Goal: Book appointment/travel/reservation

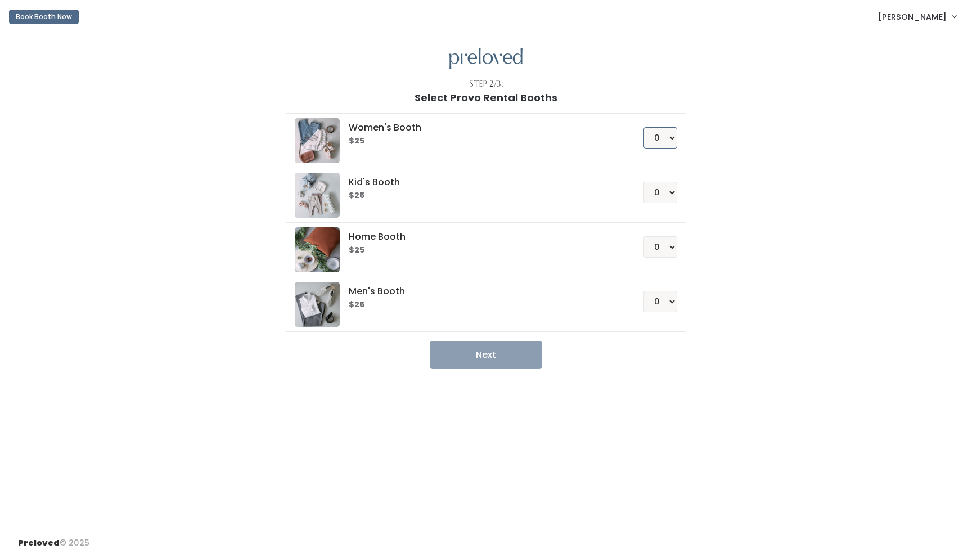
click at [670, 142] on select "0 1 2 3 4" at bounding box center [660, 137] width 34 height 21
select select "1"
click at [643, 127] on select "0 1 2 3 4" at bounding box center [660, 137] width 34 height 21
click at [499, 356] on button "Next" at bounding box center [486, 355] width 112 height 28
